Goal: Task Accomplishment & Management: Use online tool/utility

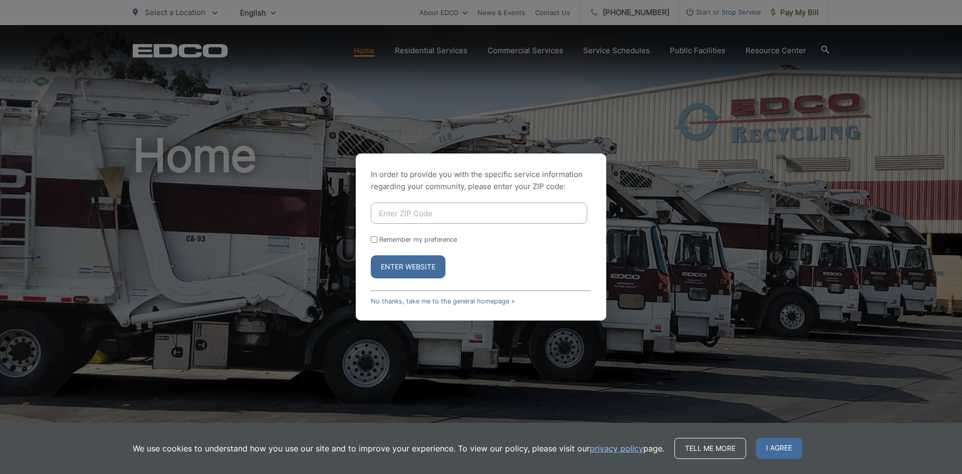
click at [395, 214] on input "Enter ZIP Code" at bounding box center [479, 213] width 217 height 21
type input "92084"
click at [372, 237] on input "Remember my preference" at bounding box center [374, 239] width 7 height 7
checkbox input "true"
click at [385, 266] on button "Enter Website" at bounding box center [408, 266] width 75 height 23
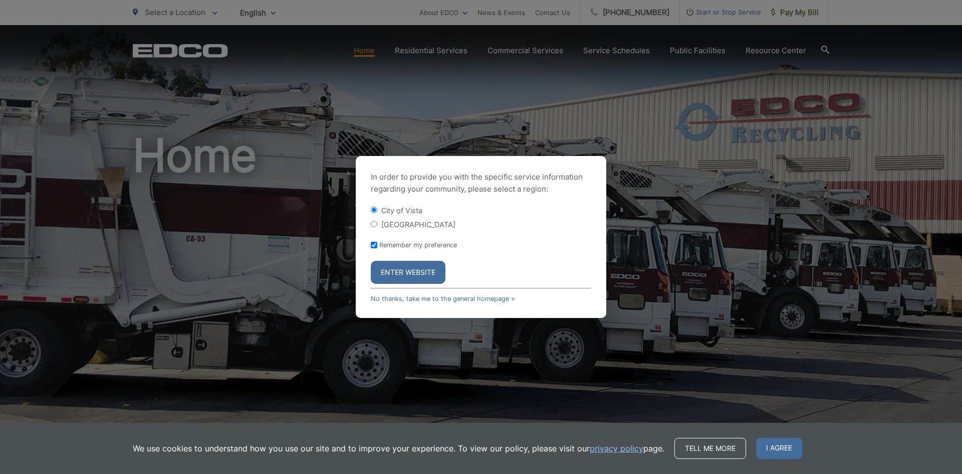
click at [378, 285] on div "In order to provide you with the specific service information regarding your co…" at bounding box center [481, 237] width 251 height 162
click at [382, 280] on button "Enter Website" at bounding box center [408, 272] width 75 height 23
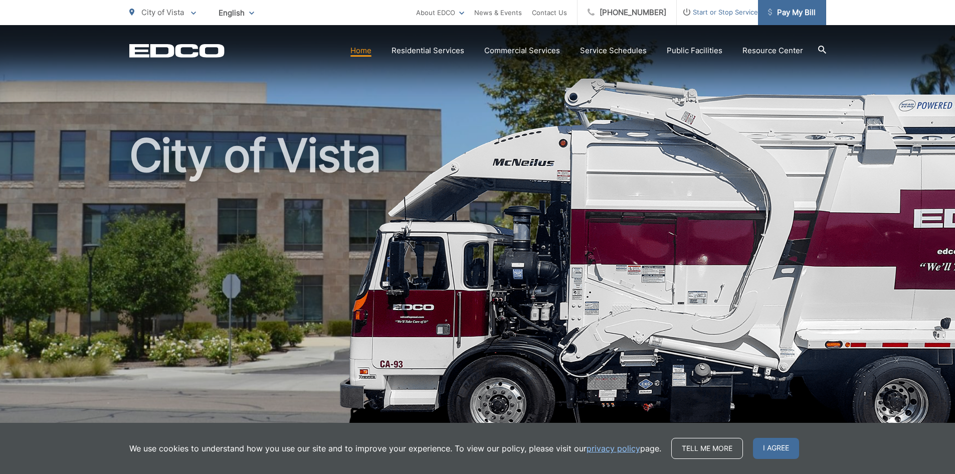
click at [803, 16] on span "Pay My Bill" at bounding box center [792, 13] width 48 height 12
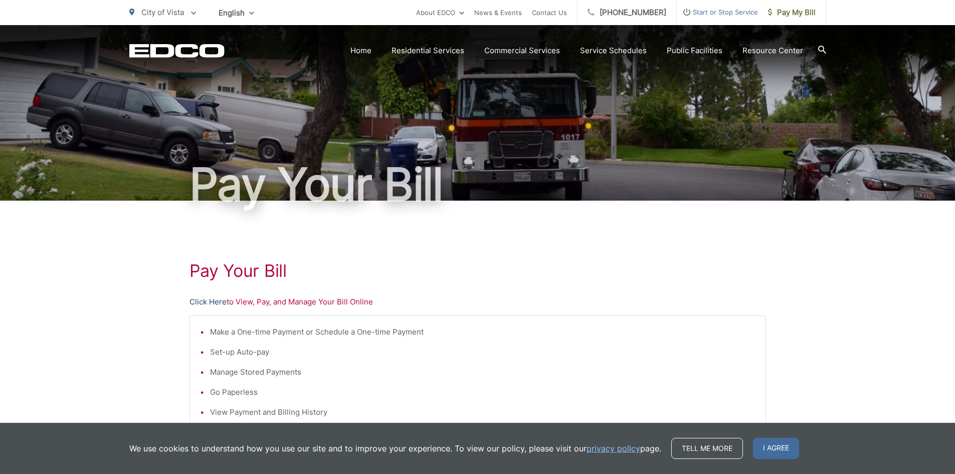
click at [212, 304] on link "Click Here" at bounding box center [207, 302] width 37 height 12
